Goal: Task Accomplishment & Management: Manage account settings

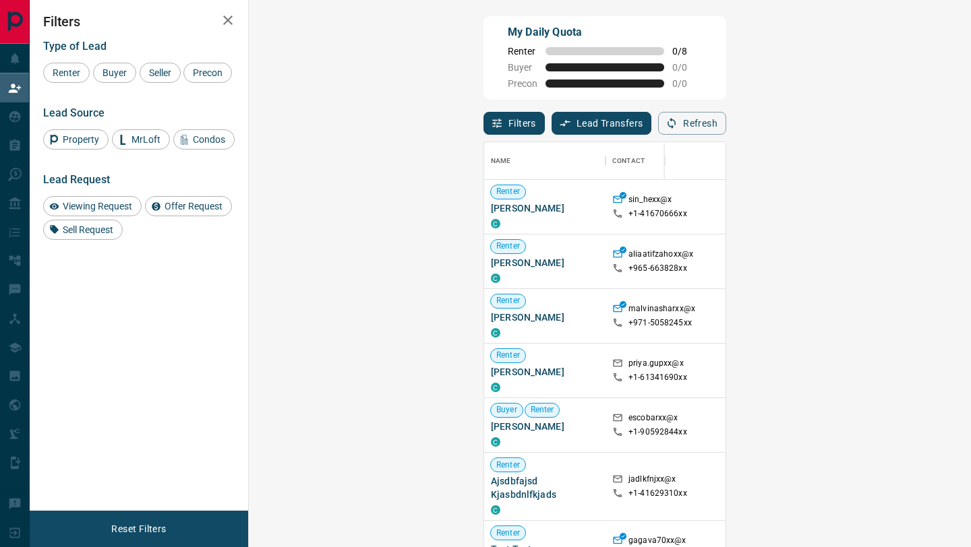
scroll to position [416, 693]
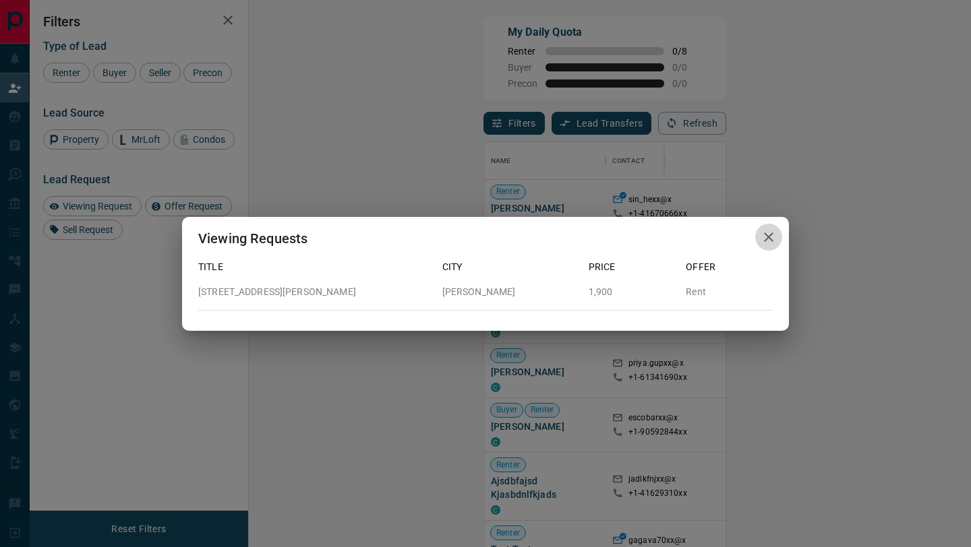
click at [767, 246] on button "button" at bounding box center [768, 238] width 27 height 28
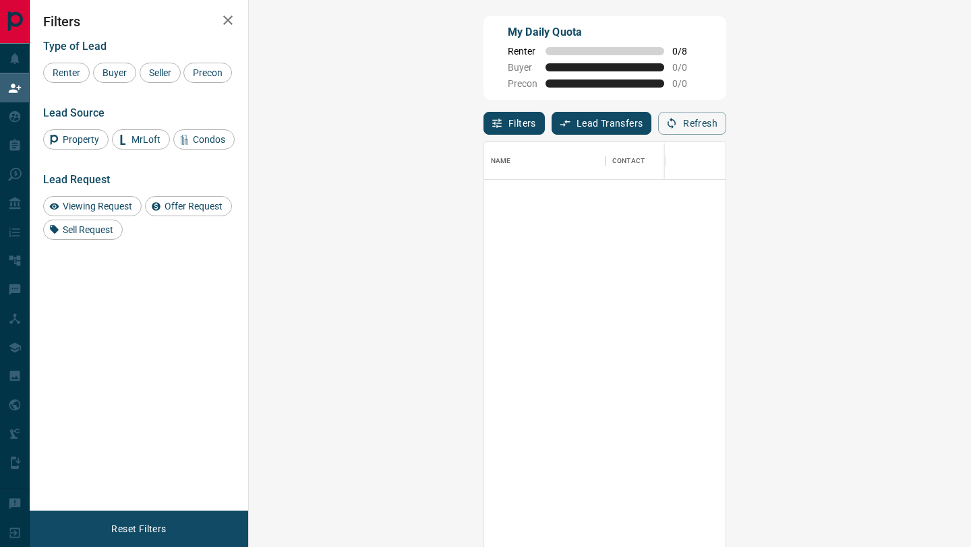
scroll to position [0, 0]
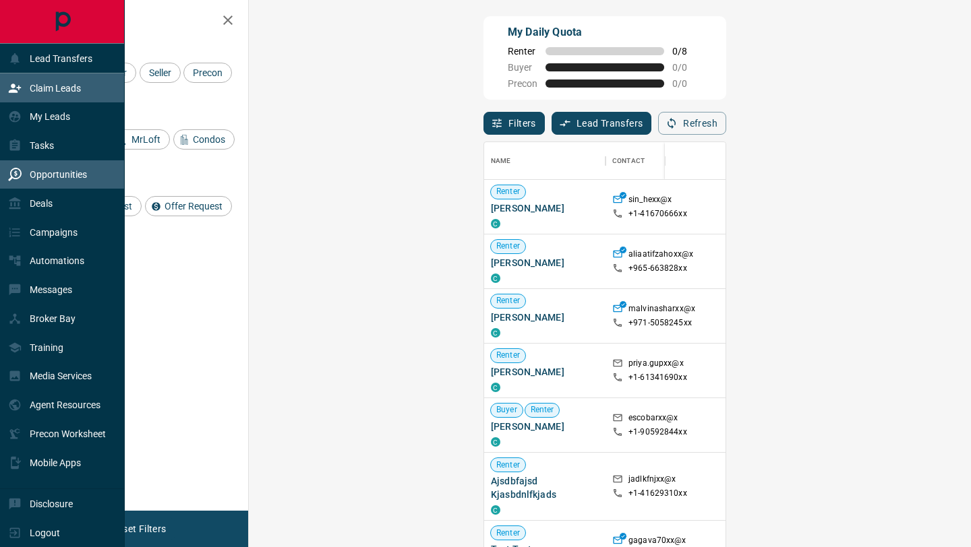
click at [4, 170] on div "Opportunities" at bounding box center [62, 174] width 125 height 29
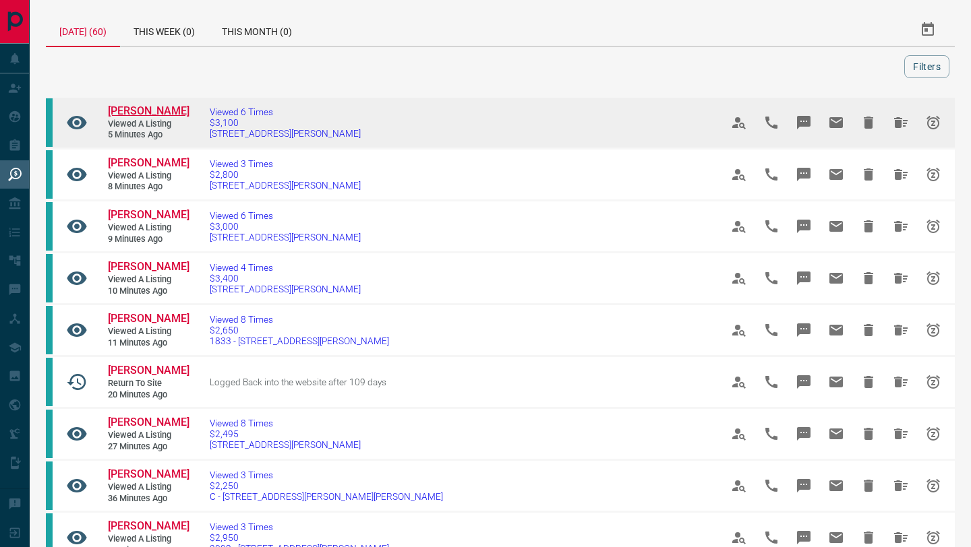
click at [163, 110] on span "[PERSON_NAME]" at bounding box center [149, 110] width 82 height 13
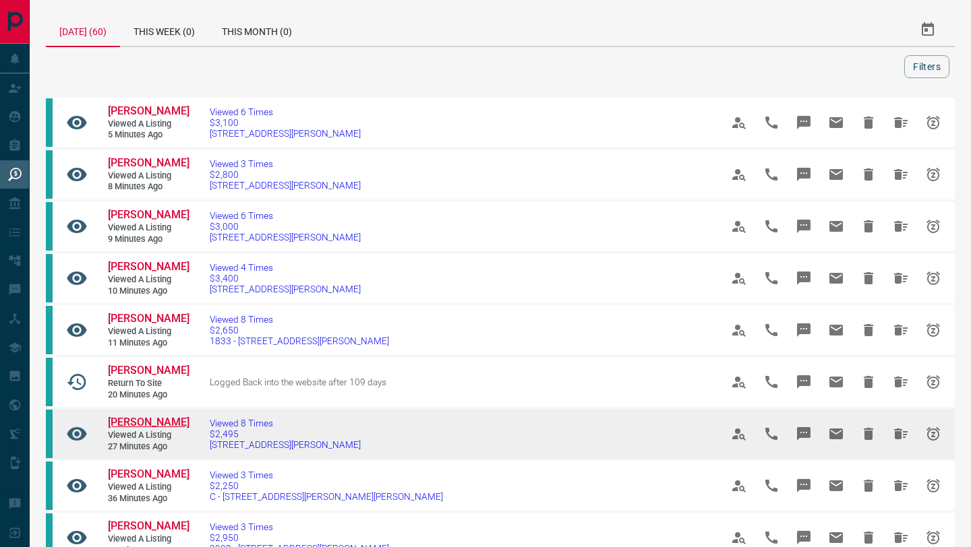
click at [145, 417] on span "[PERSON_NAME]" at bounding box center [149, 422] width 82 height 13
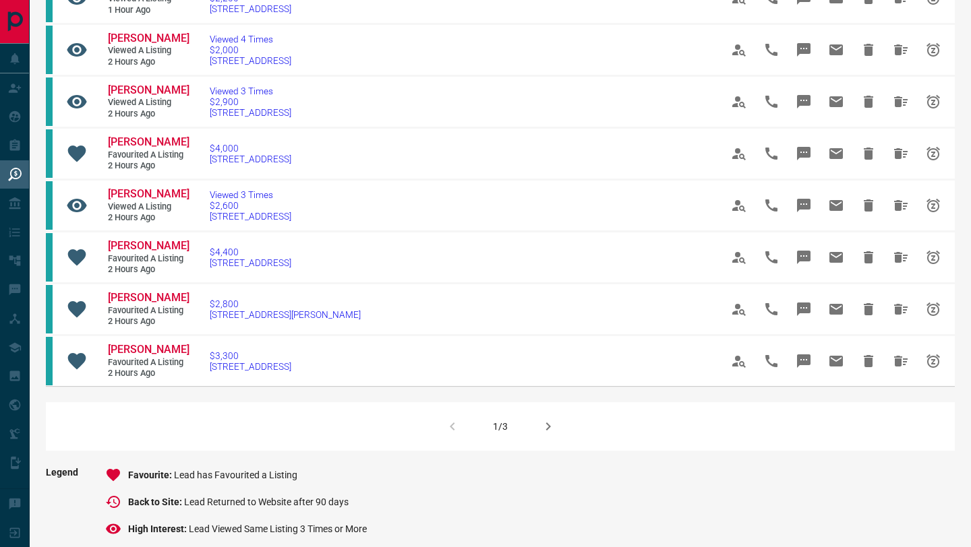
scroll to position [750, 0]
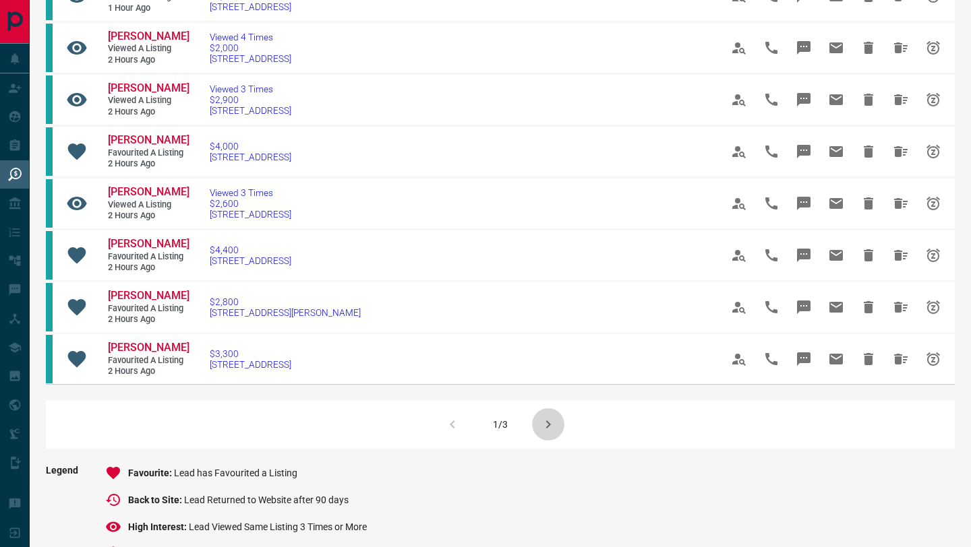
click at [547, 433] on icon "button" at bounding box center [548, 425] width 16 height 16
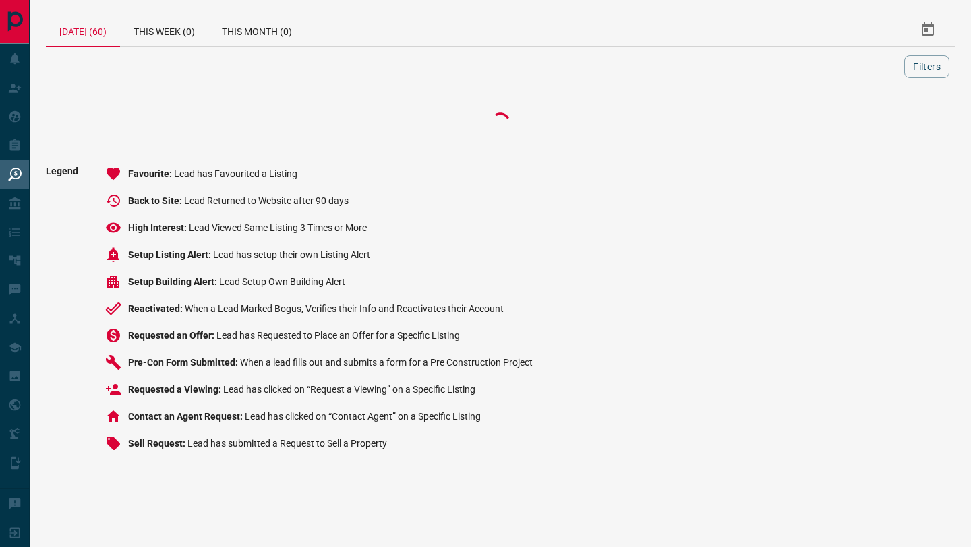
scroll to position [0, 0]
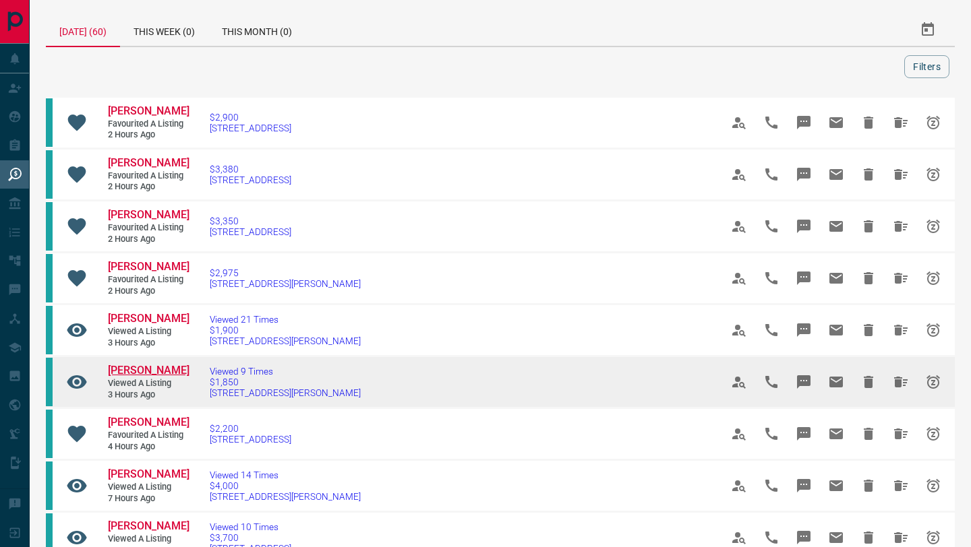
click at [140, 377] on span "[PERSON_NAME]" at bounding box center [149, 370] width 82 height 13
